Goal: Task Accomplishment & Management: Use online tool/utility

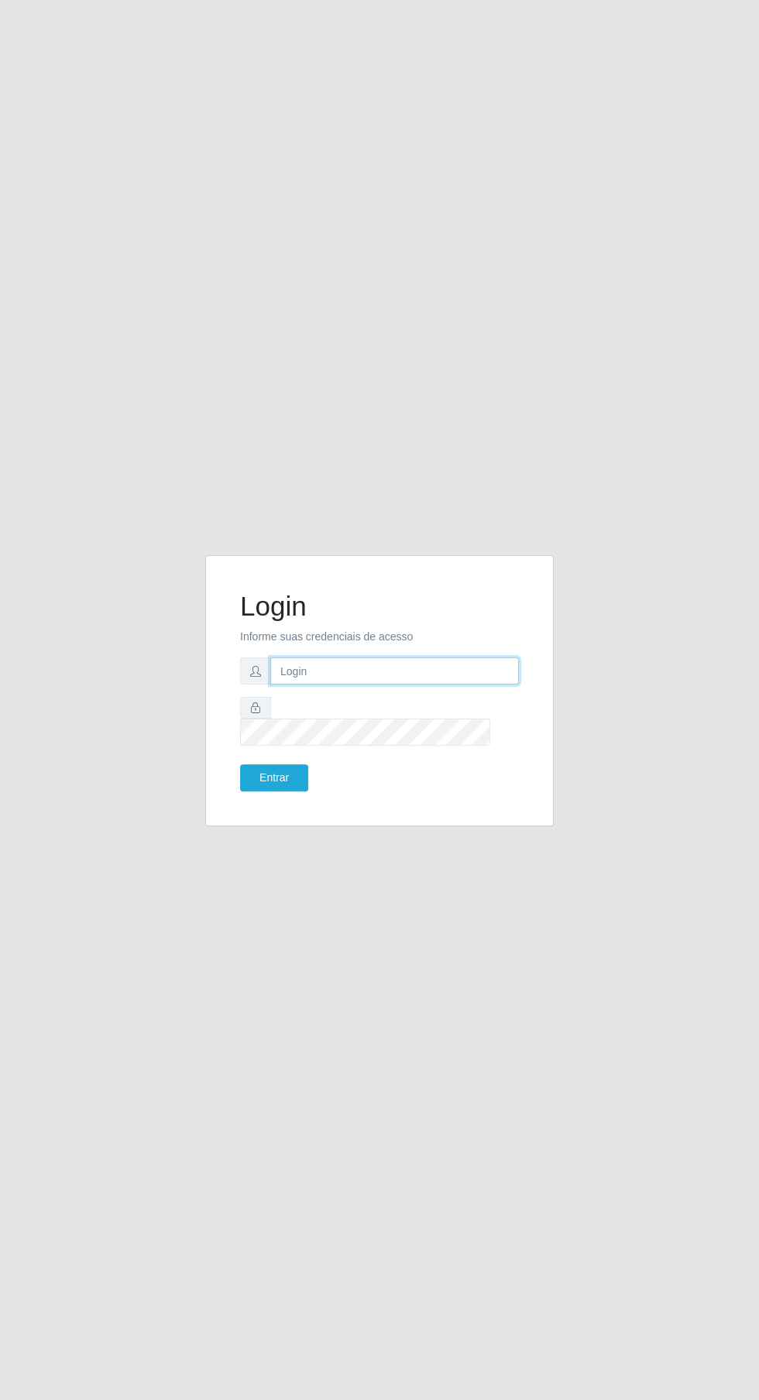
click at [403, 684] on input "text" at bounding box center [394, 670] width 249 height 27
type input "[EMAIL_ADDRESS][DOMAIN_NAME]"
click at [240, 764] on button "Entrar" at bounding box center [274, 777] width 68 height 27
click at [276, 791] on button "Entrar" at bounding box center [274, 777] width 68 height 27
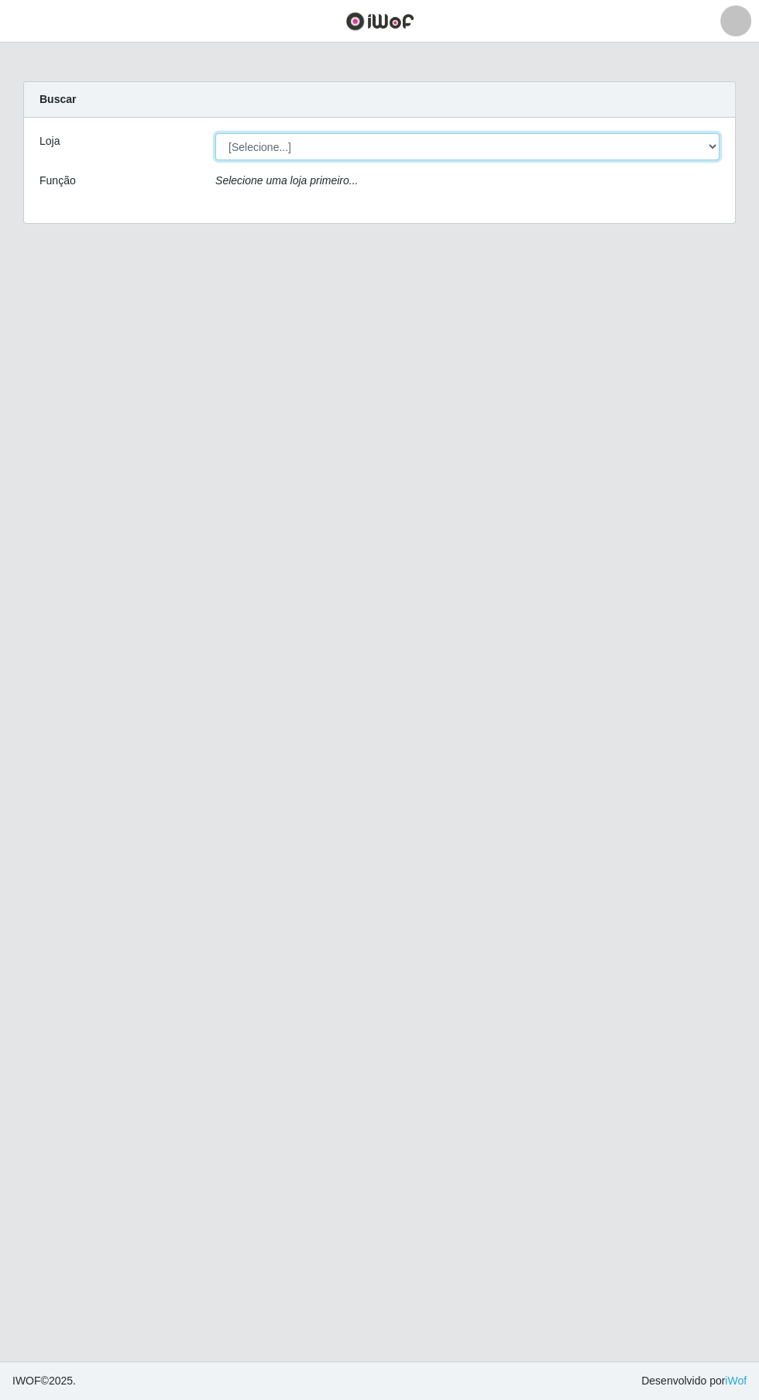
click at [381, 139] on select "[Selecione...] Leta - Arco-Mix Cohab" at bounding box center [467, 146] width 504 height 27
select select "480"
click at [215, 133] on select "[Selecione...] Leta - Arco-Mix Cohab" at bounding box center [467, 146] width 504 height 27
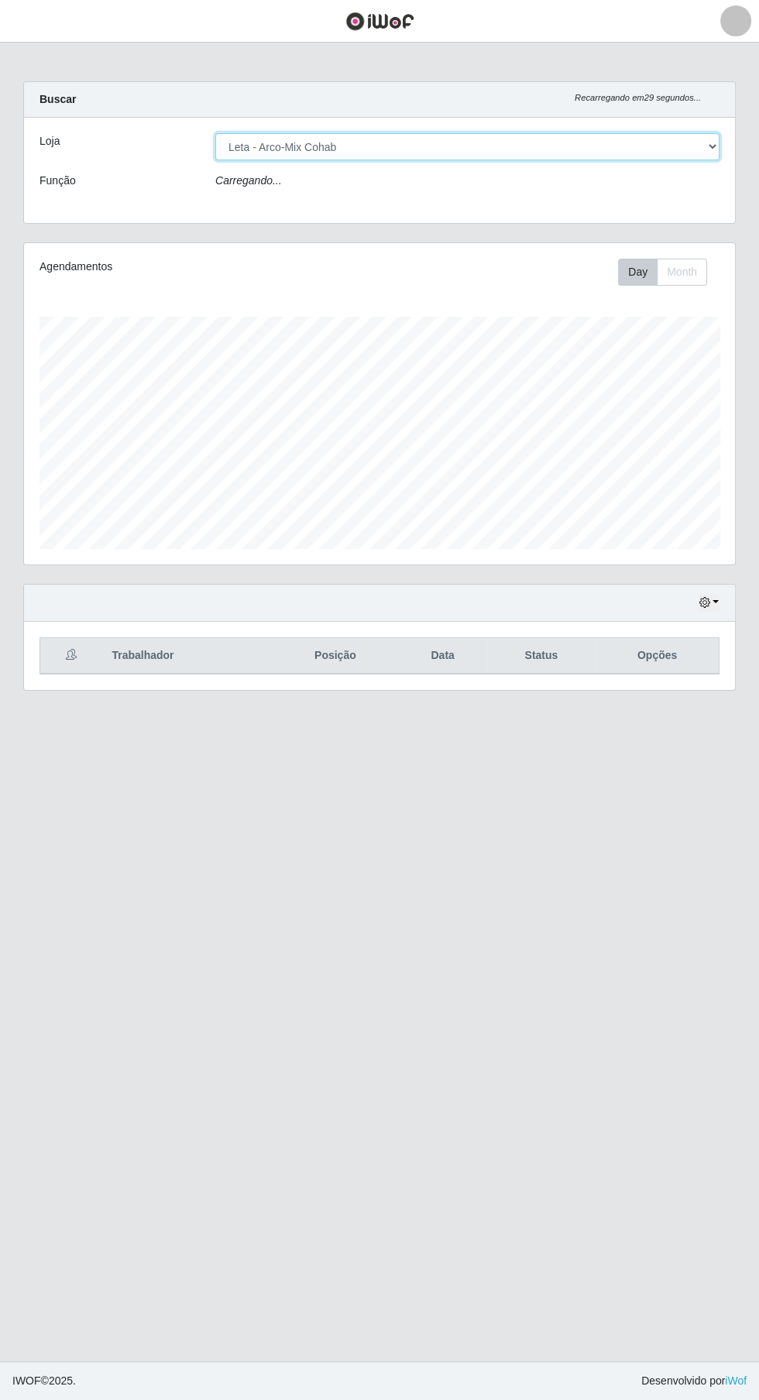
scroll to position [321, 711]
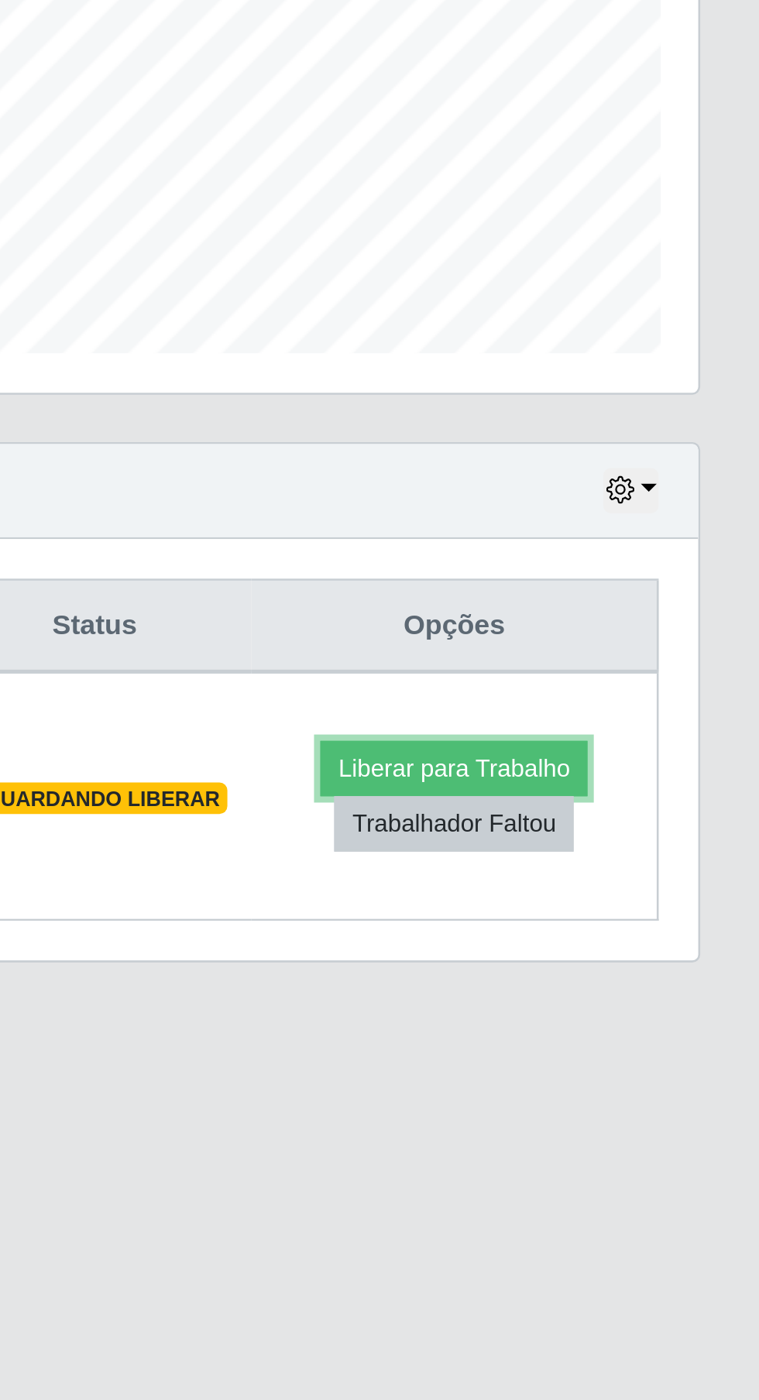
click at [661, 708] on button "Liberar para Trabalho" at bounding box center [639, 716] width 105 height 22
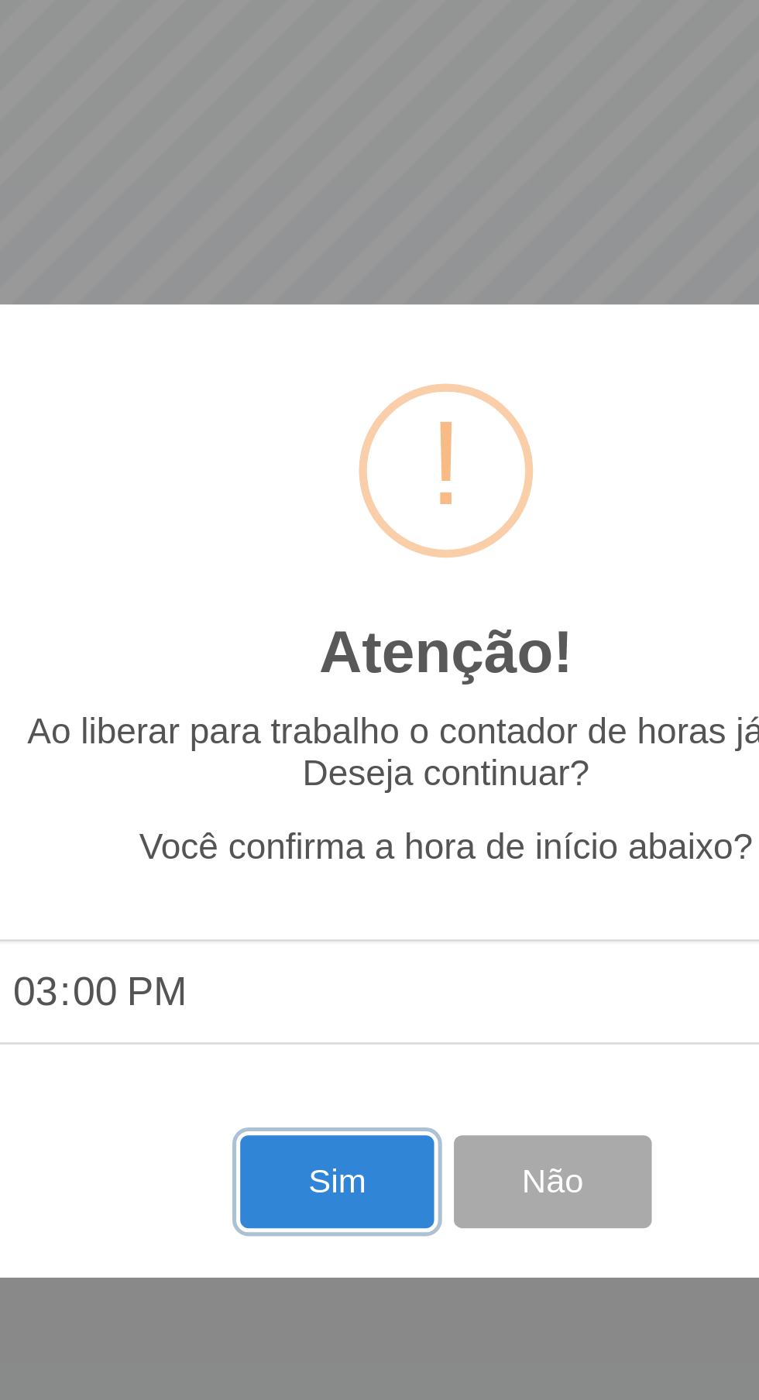
click at [326, 852] on button "Sim" at bounding box center [336, 853] width 75 height 36
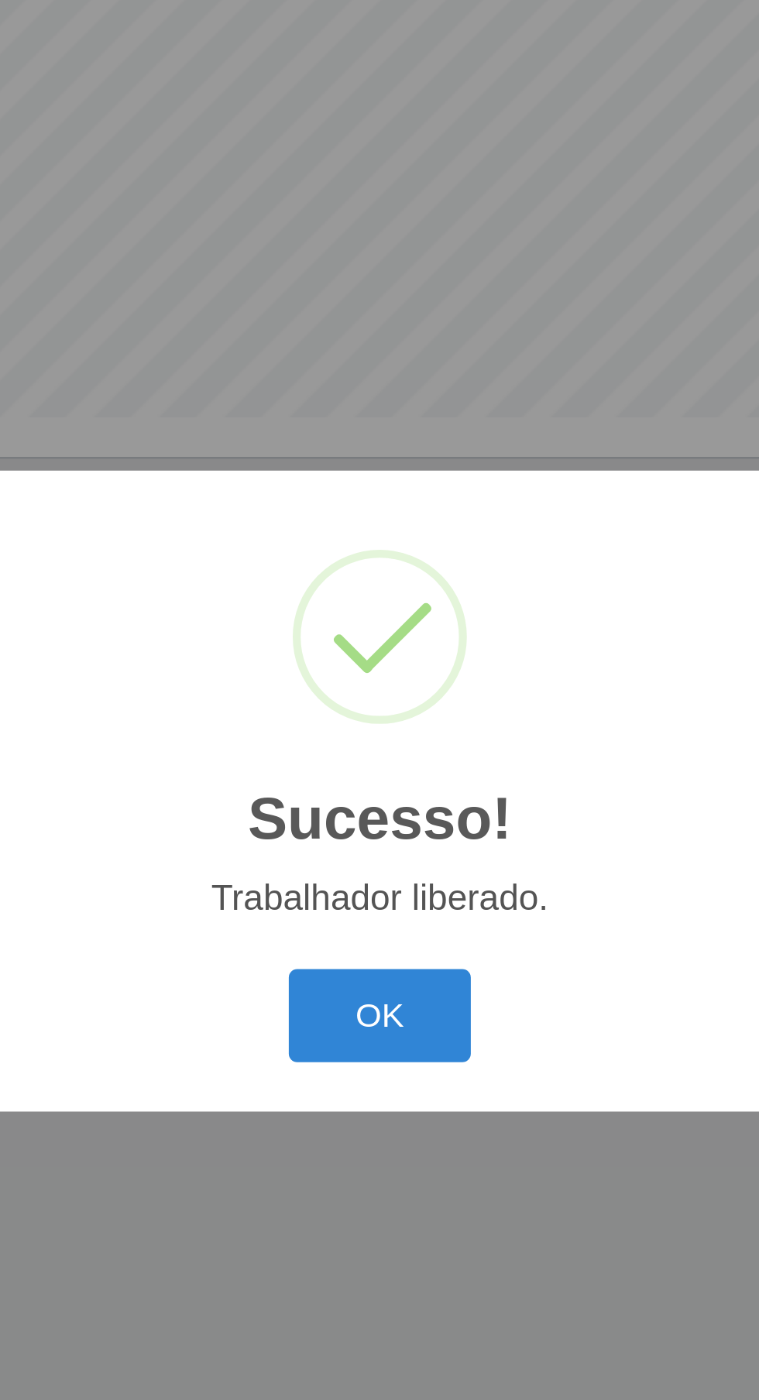
click at [387, 788] on button "OK" at bounding box center [380, 788] width 72 height 36
